Goal: Communication & Community: Answer question/provide support

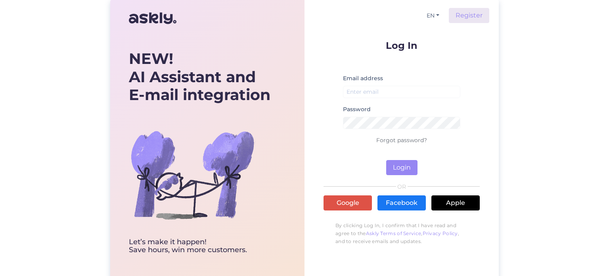
click at [379, 85] on div "Email address" at bounding box center [401, 88] width 117 height 31
click at [384, 90] on input "email" at bounding box center [401, 92] width 117 height 12
type input "[EMAIL_ADDRESS][DOMAIN_NAME]"
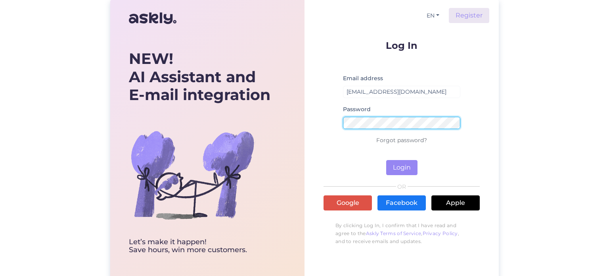
click at [386, 160] on button "Login" at bounding box center [401, 167] width 31 height 15
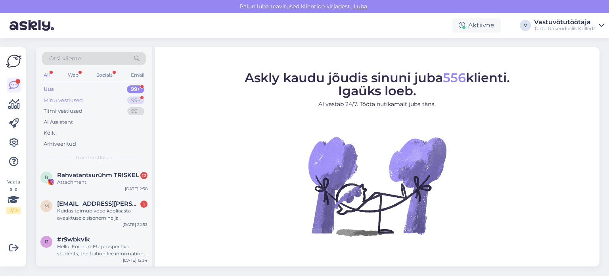
click at [63, 100] on div "Minu vestlused" at bounding box center [63, 100] width 39 height 8
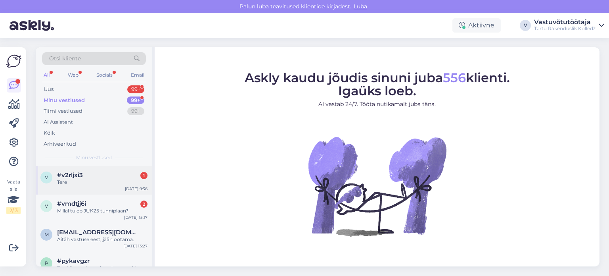
click at [87, 173] on div "#v2rljxi3 1" at bounding box center [102, 174] width 90 height 7
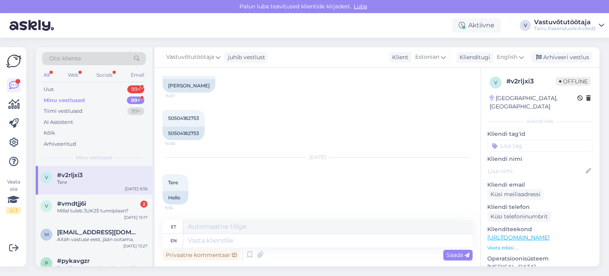
scroll to position [546, 0]
click at [218, 240] on textarea at bounding box center [328, 240] width 290 height 13
click at [209, 227] on textarea at bounding box center [328, 226] width 290 height 13
type textarea "Tere!"
click at [453, 254] on span "Saada" at bounding box center [458, 254] width 23 height 7
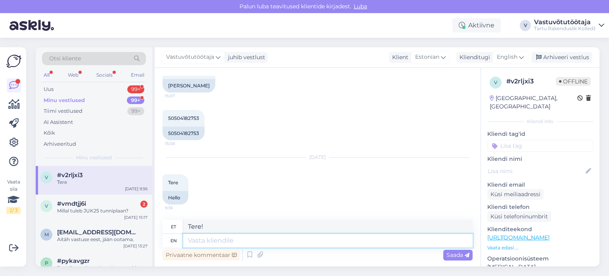
click at [367, 239] on textarea at bounding box center [328, 240] width 290 height 13
click at [460, 255] on span "Saada" at bounding box center [458, 254] width 23 height 7
drag, startPoint x: 230, startPoint y: 228, endPoint x: 131, endPoint y: 230, distance: 98.4
click at [131, 230] on div "Otsi kliente All Web Socials Email Uus 99+ Minu vestlused 99+ Tiimi vestlused 9…" at bounding box center [318, 156] width 564 height 219
click at [204, 242] on textarea at bounding box center [328, 240] width 290 height 13
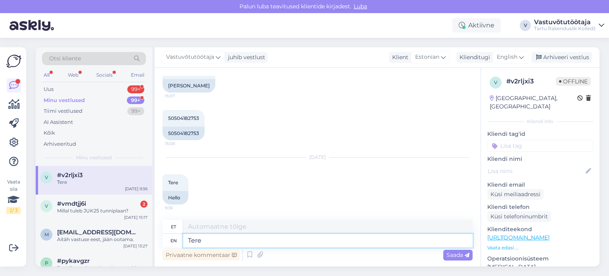
type textarea "Tere"
type textarea "Tere!"
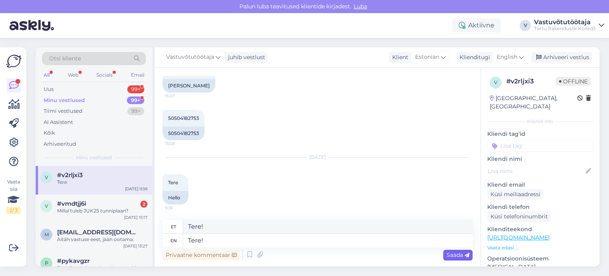
click at [455, 252] on span "Saada" at bounding box center [458, 254] width 23 height 7
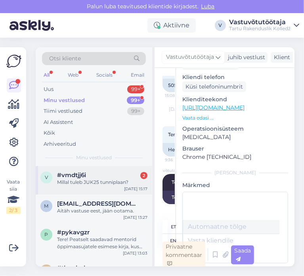
scroll to position [29, 0]
click at [89, 209] on div "Aitäh vastuse eest, jään ootama." at bounding box center [102, 210] width 90 height 7
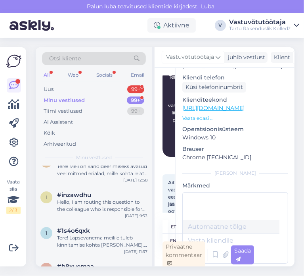
scroll to position [139, 0]
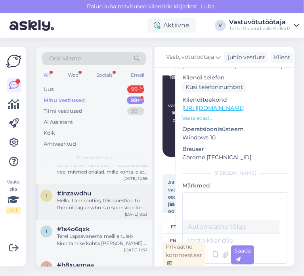
click at [92, 204] on div "Hello, I am routing this question to the colleague who is responsible for this …" at bounding box center [102, 204] width 90 height 14
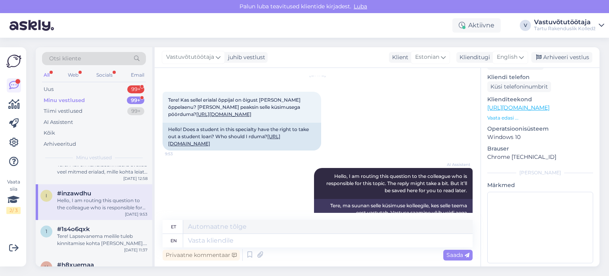
scroll to position [35, 0]
